Goal: Task Accomplishment & Management: Use online tool/utility

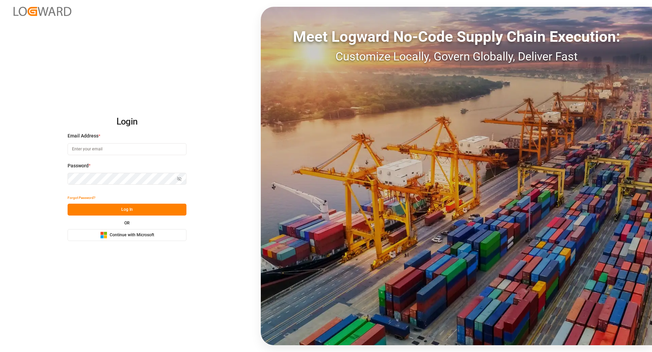
click at [154, 236] on span "Continue with Microsoft" at bounding box center [132, 235] width 45 height 6
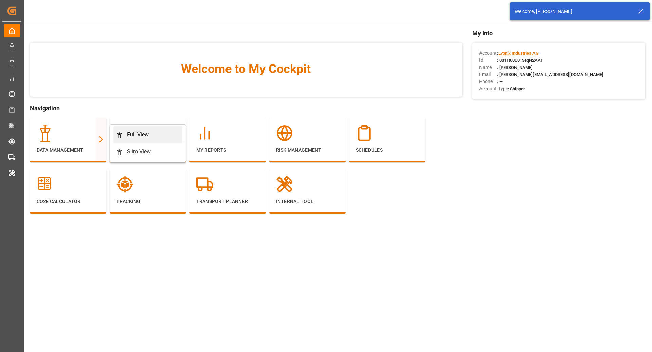
click at [131, 130] on link "Full View" at bounding box center [147, 134] width 69 height 17
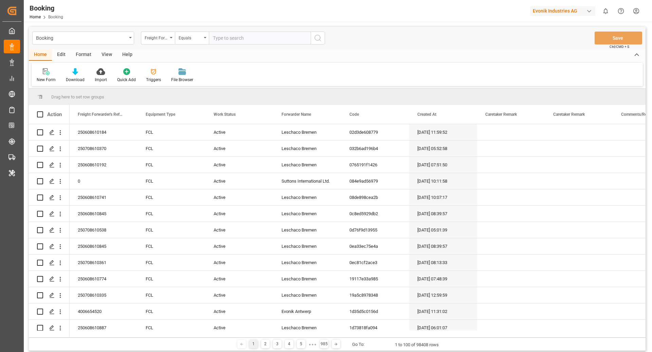
click at [88, 56] on div "Format" at bounding box center [84, 55] width 26 height 12
click at [42, 80] on div "Filter Rows" at bounding box center [47, 80] width 20 height 6
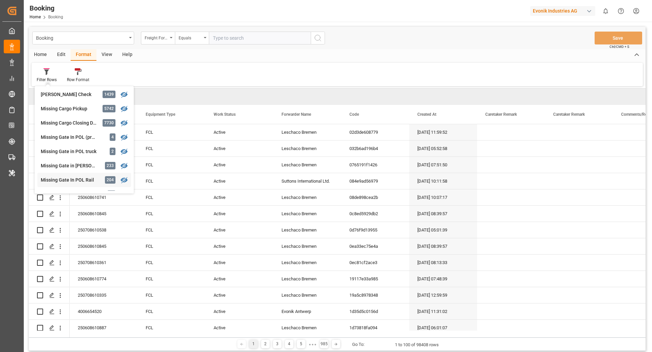
scroll to position [82, 0]
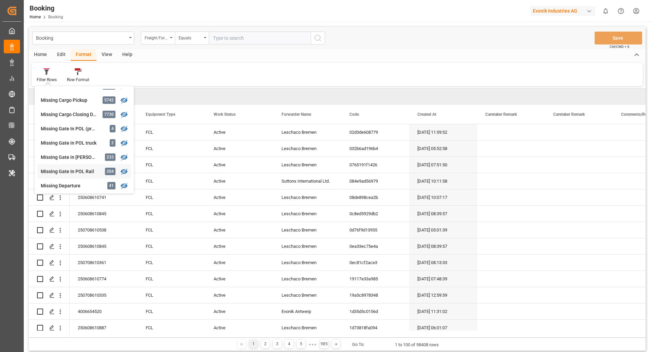
click at [83, 169] on div "Missing Gate In POL Rail" at bounding box center [70, 171] width 59 height 7
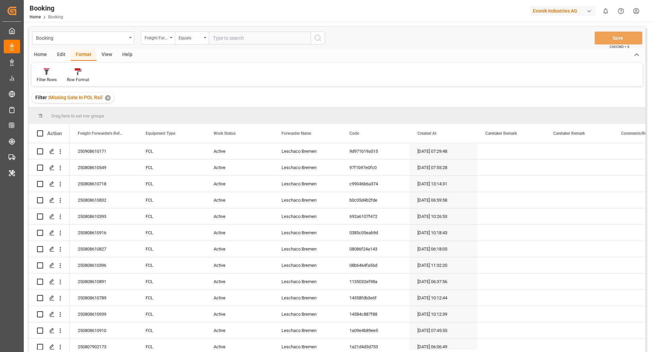
click at [50, 75] on div "Filter Rows" at bounding box center [47, 75] width 30 height 15
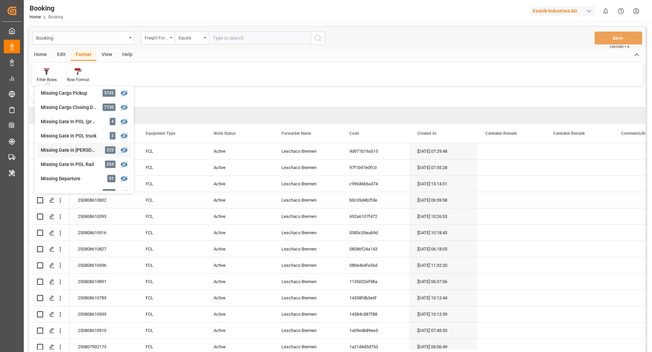
scroll to position [89, 0]
click at [307, 95] on div "Filter : Missing Gate In POL Rail ✕" at bounding box center [337, 97] width 617 height 19
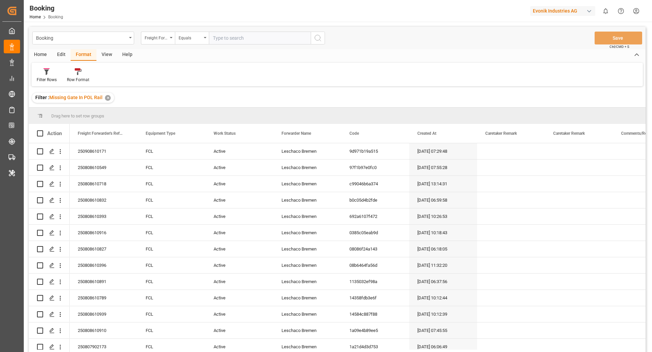
click at [103, 58] on div "View" at bounding box center [107, 55] width 21 height 12
click at [43, 84] on div "Default Standard Templates Save Template Reset Template" at bounding box center [338, 74] width 612 height 23
drag, startPoint x: 46, startPoint y: 73, endPoint x: 44, endPoint y: 78, distance: 5.2
click at [46, 73] on icon at bounding box center [43, 71] width 7 height 7
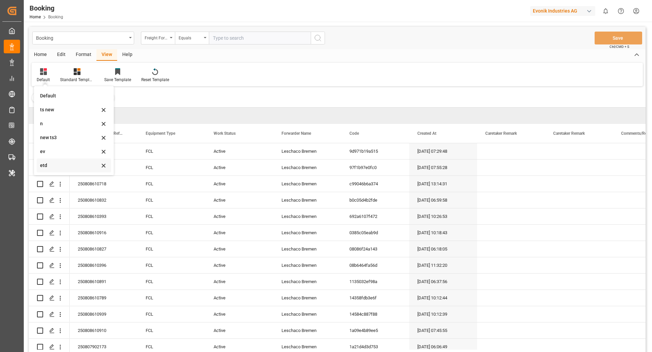
scroll to position [13, 0]
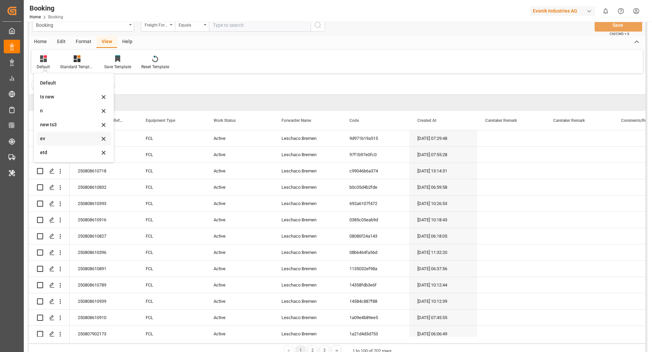
click at [70, 136] on div "ev" at bounding box center [69, 138] width 59 height 7
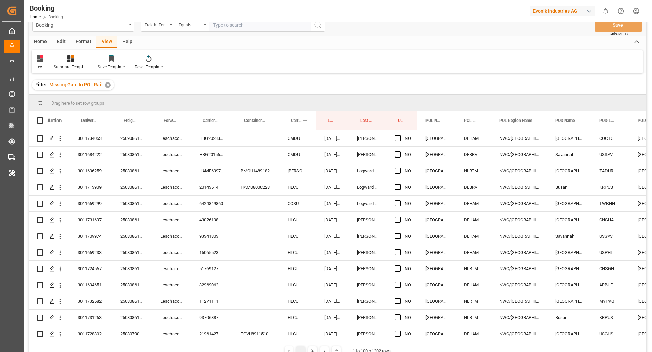
drag, startPoint x: 294, startPoint y: 120, endPoint x: 287, endPoint y: 98, distance: 22.5
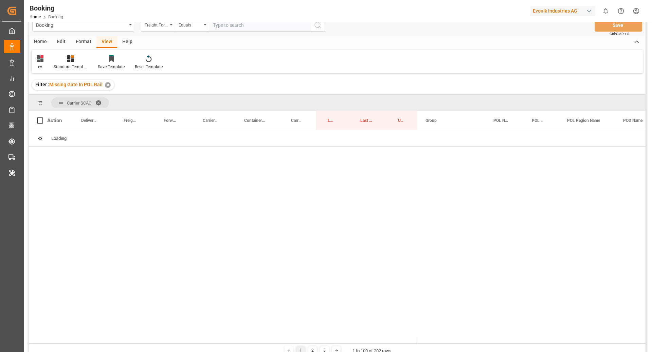
click at [287, 98] on div "Carrier SCAC" at bounding box center [337, 103] width 617 height 16
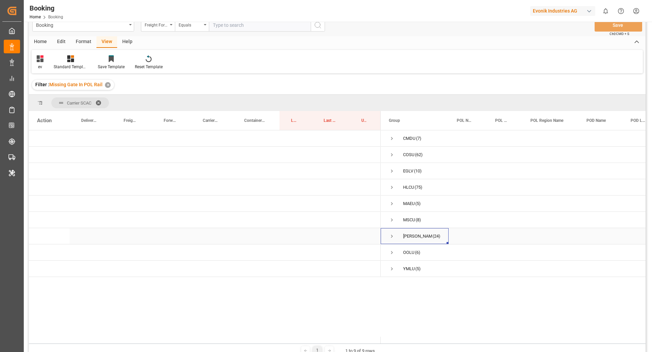
click at [392, 239] on span "Press SPACE to select this row." at bounding box center [392, 236] width 6 height 6
